Goal: Check status: Check status

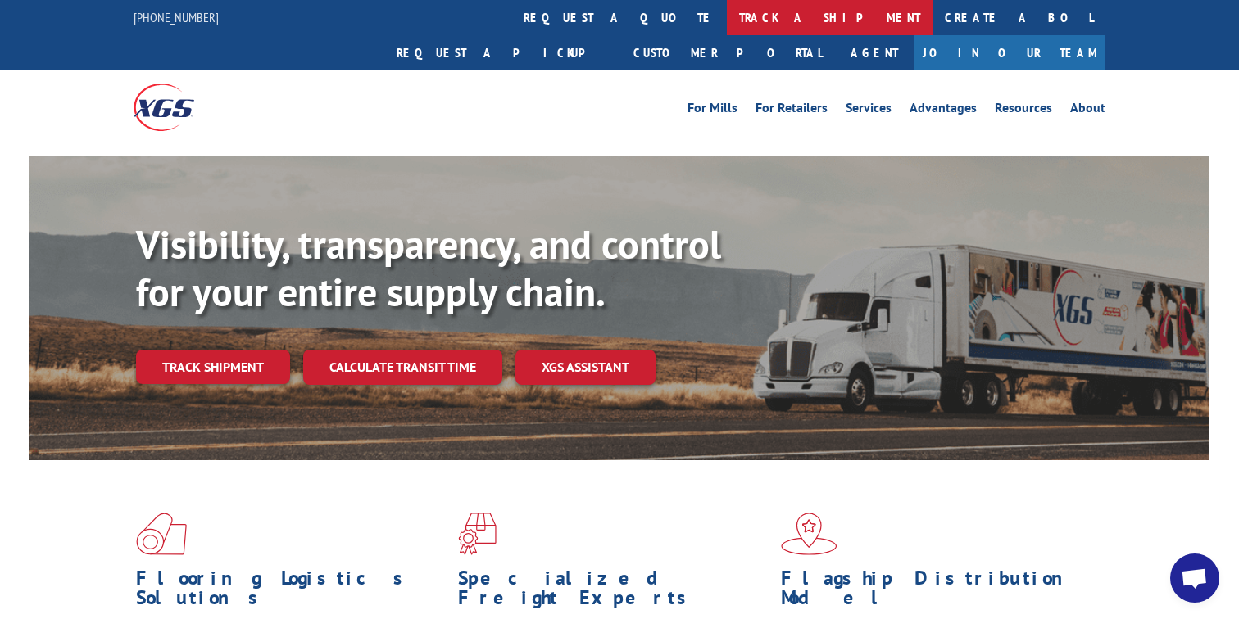
click at [727, 12] on link "track a shipment" at bounding box center [830, 17] width 206 height 35
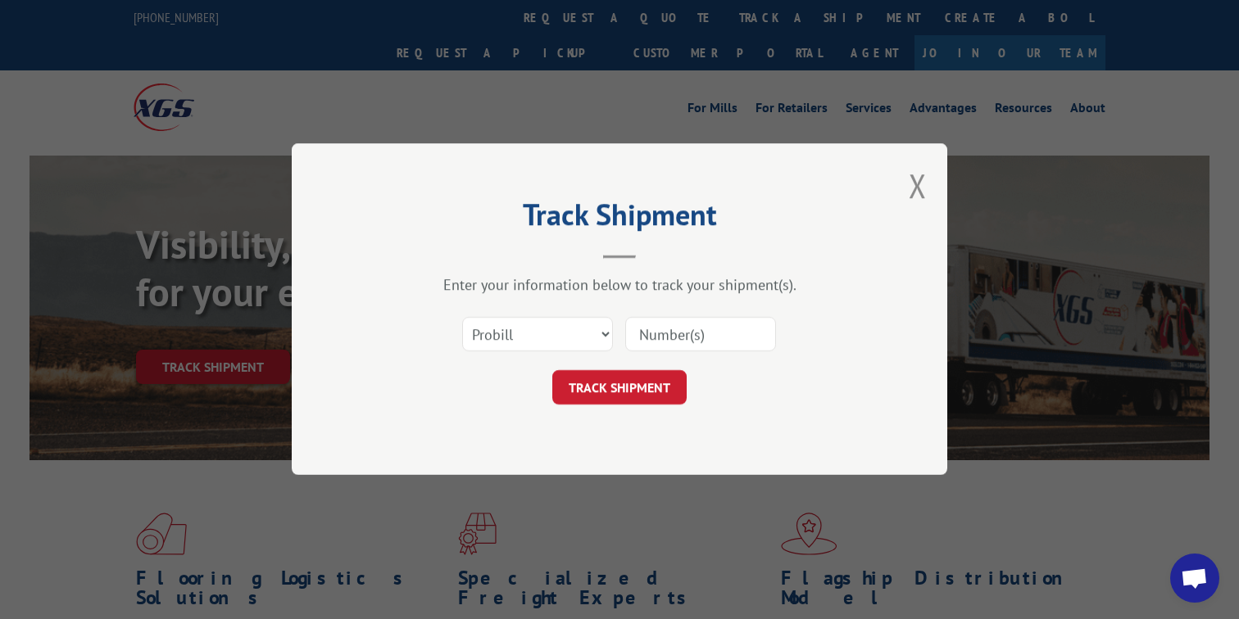
click at [652, 341] on input at bounding box center [700, 335] width 151 height 34
paste input "2555986"
type input "2555986"
click at [632, 387] on button "TRACK SHIPMENT" at bounding box center [619, 388] width 134 height 34
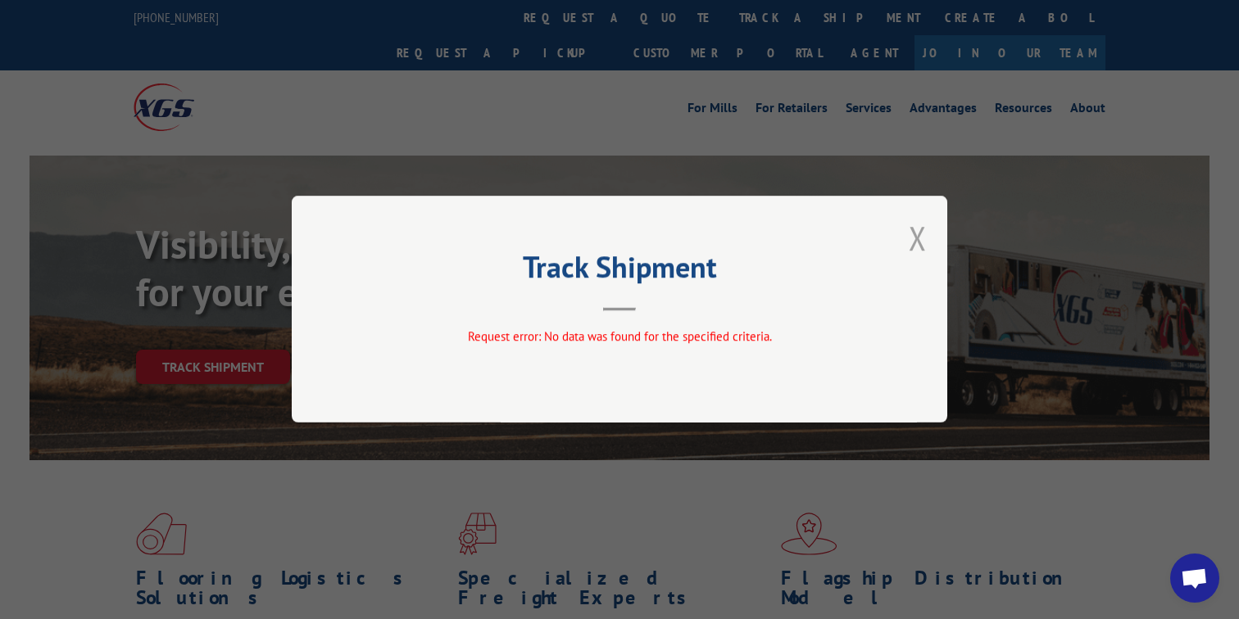
click at [911, 238] on button "Close modal" at bounding box center [917, 237] width 18 height 43
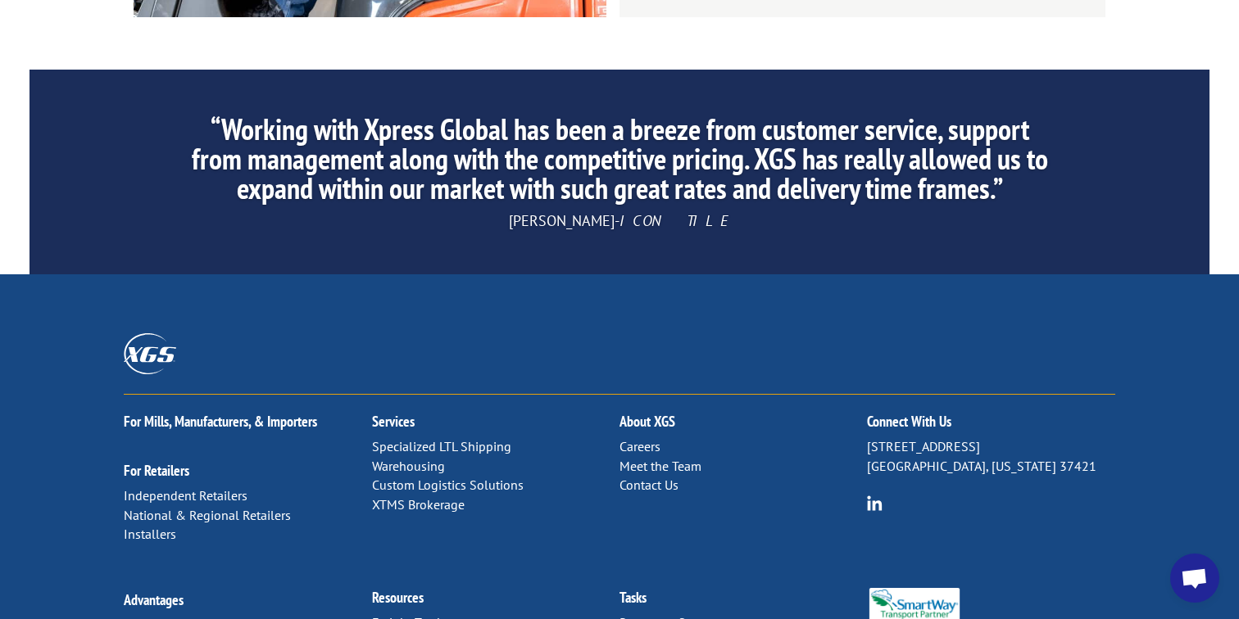
scroll to position [2623, 0]
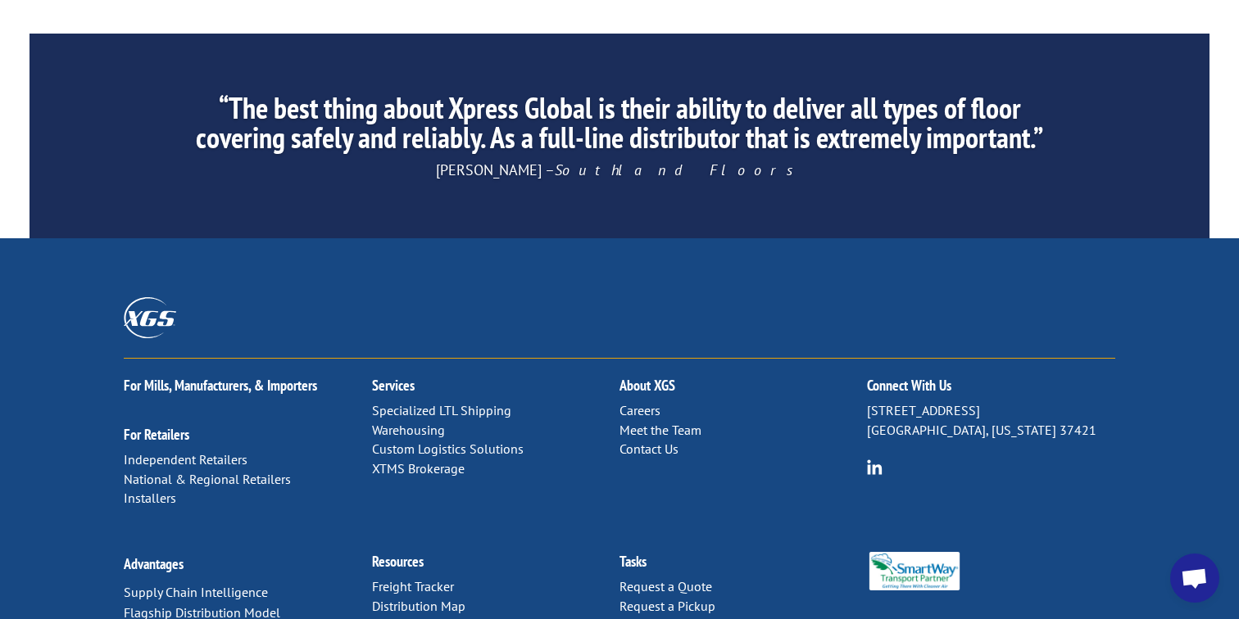
click at [396, 578] on link "Freight Tracker" at bounding box center [413, 586] width 82 height 16
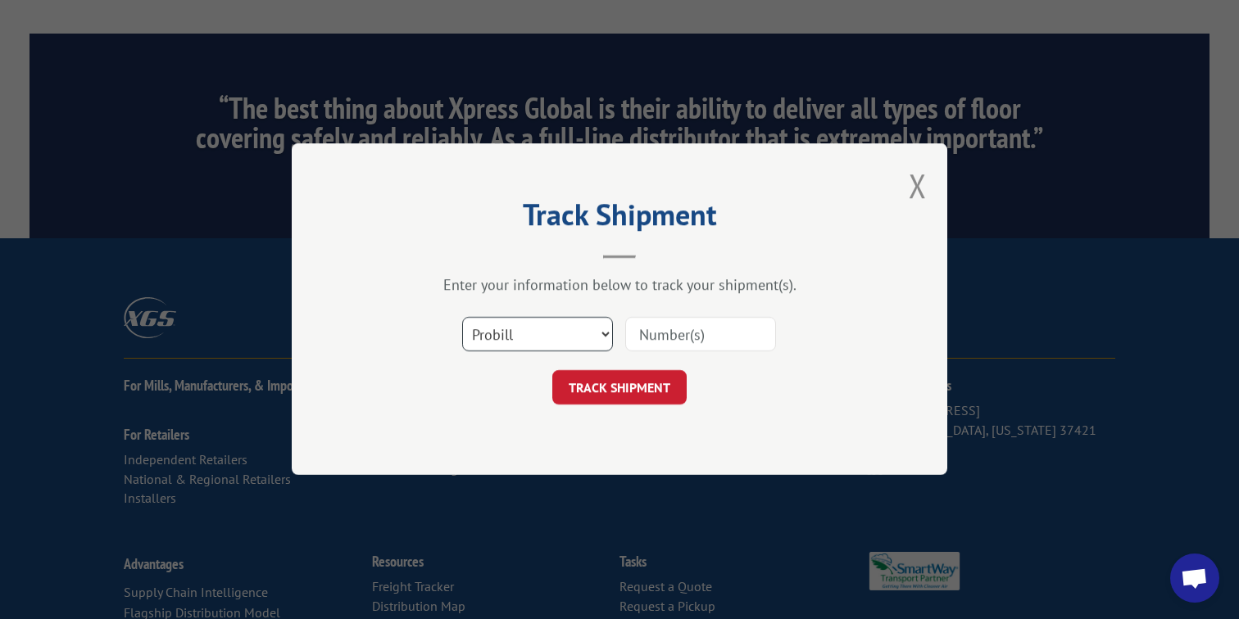
click at [503, 346] on select "Select category... Probill BOL PO" at bounding box center [537, 335] width 151 height 34
select select "po"
click at [462, 318] on select "Select category... Probill BOL PO" at bounding box center [537, 335] width 151 height 34
click at [667, 325] on input at bounding box center [700, 335] width 151 height 34
paste input "2555986"
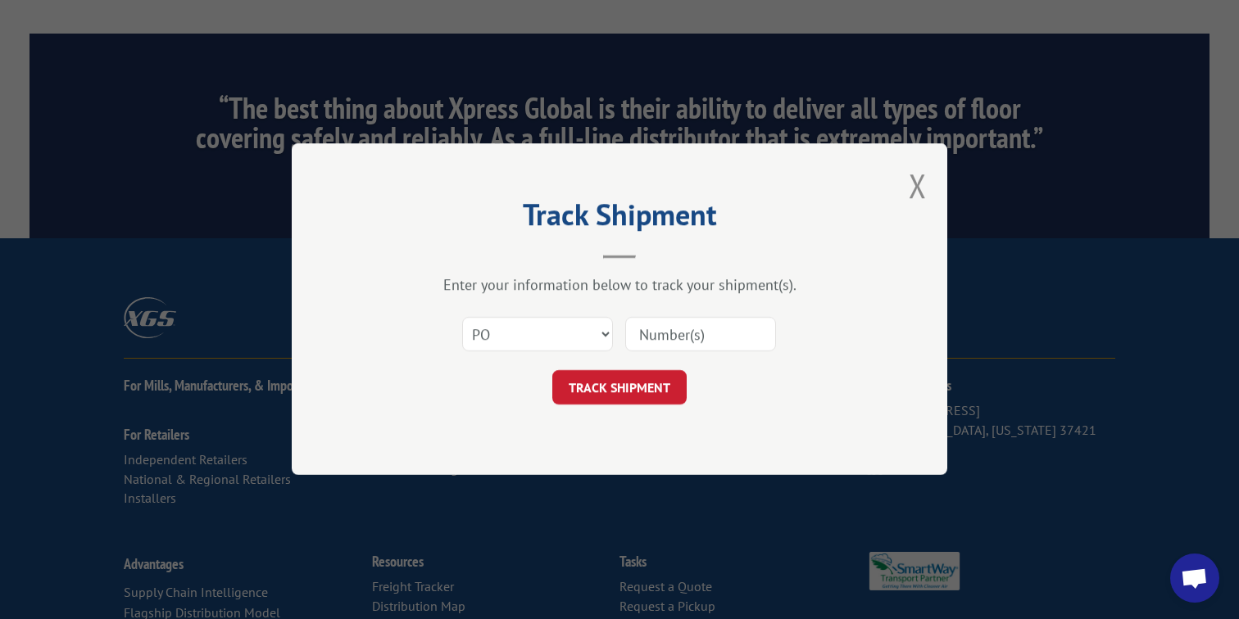
type input "2555986"
click at [636, 392] on button "TRACK SHIPMENT" at bounding box center [619, 388] width 134 height 34
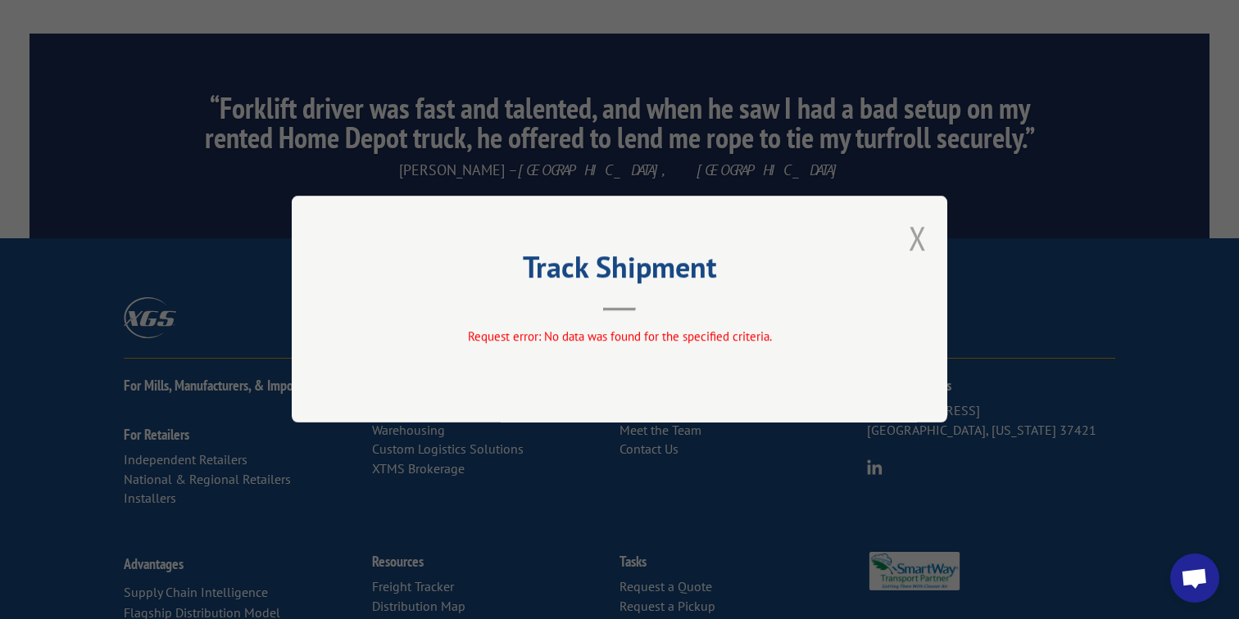
click at [915, 237] on button "Close modal" at bounding box center [917, 237] width 18 height 43
